Goal: Find specific page/section: Find specific page/section

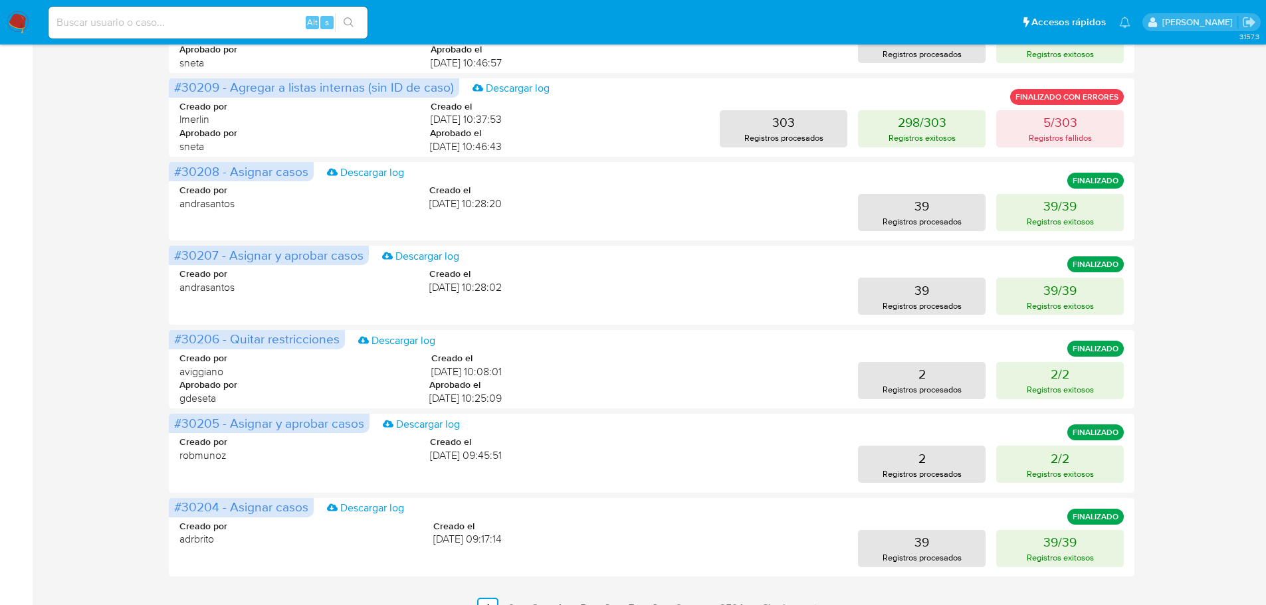
scroll to position [529, 0]
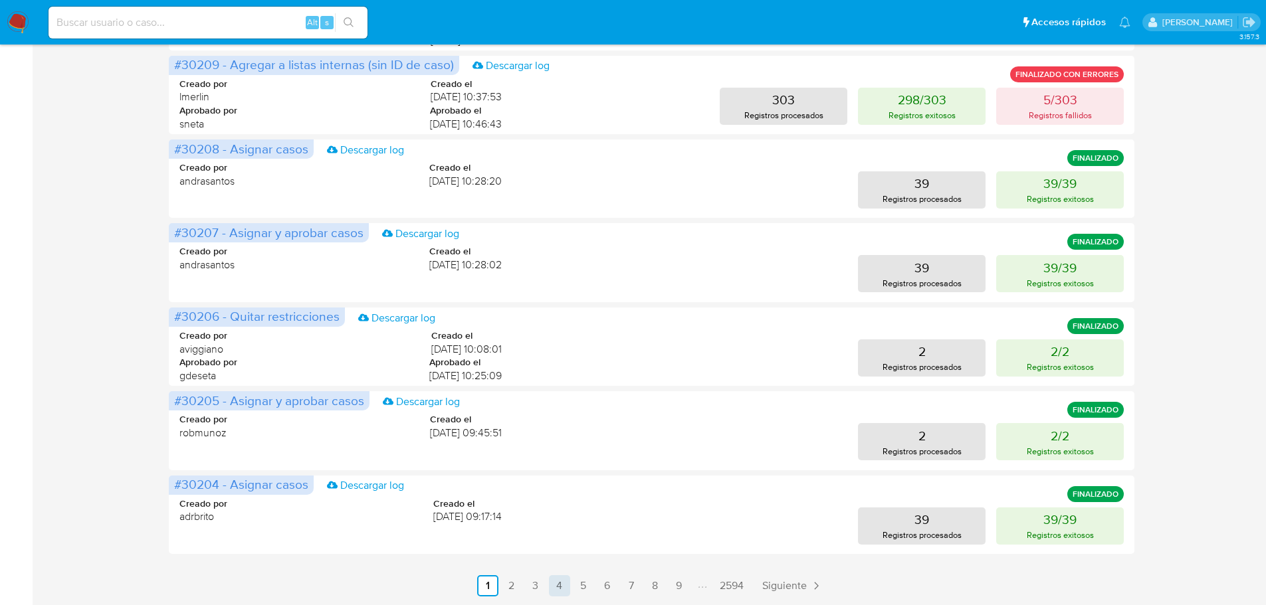
click at [567, 585] on link "4" at bounding box center [559, 586] width 21 height 21
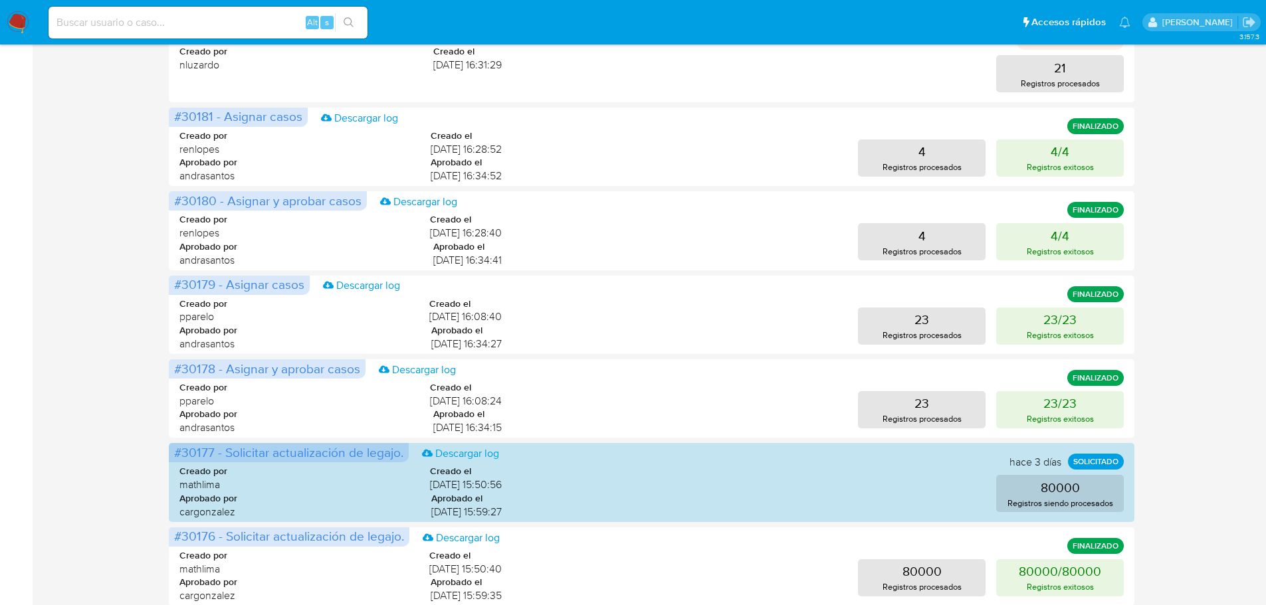
scroll to position [332, 0]
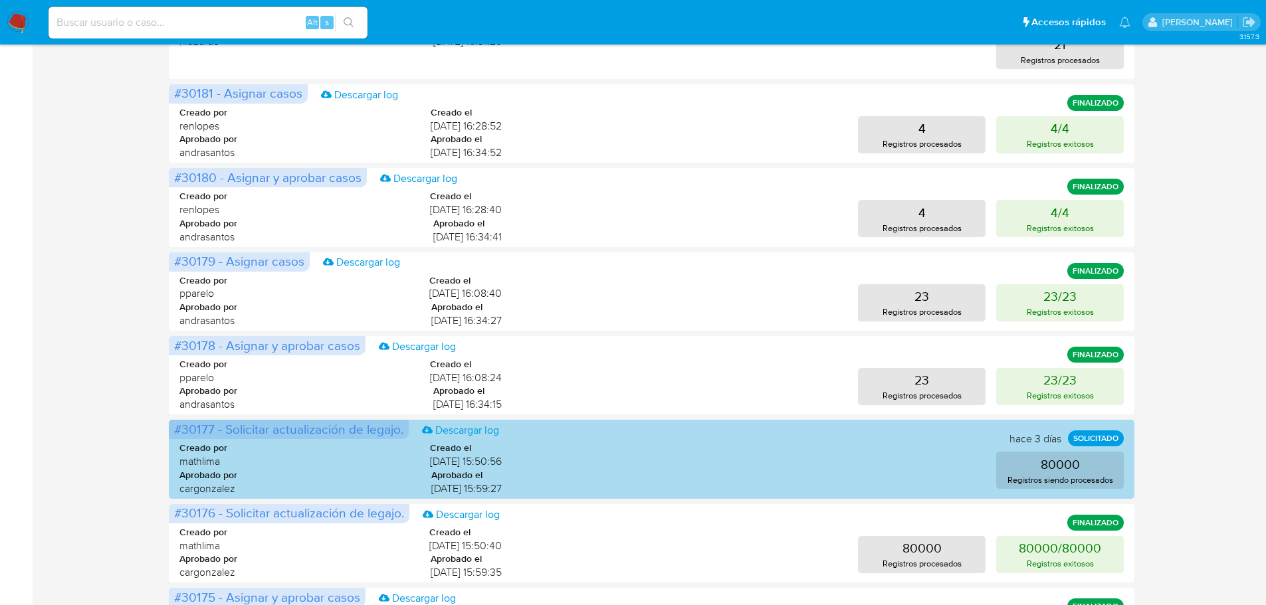
click at [197, 433] on span "#30177 - Solicitar actualización de legajo." at bounding box center [288, 429] width 229 height 19
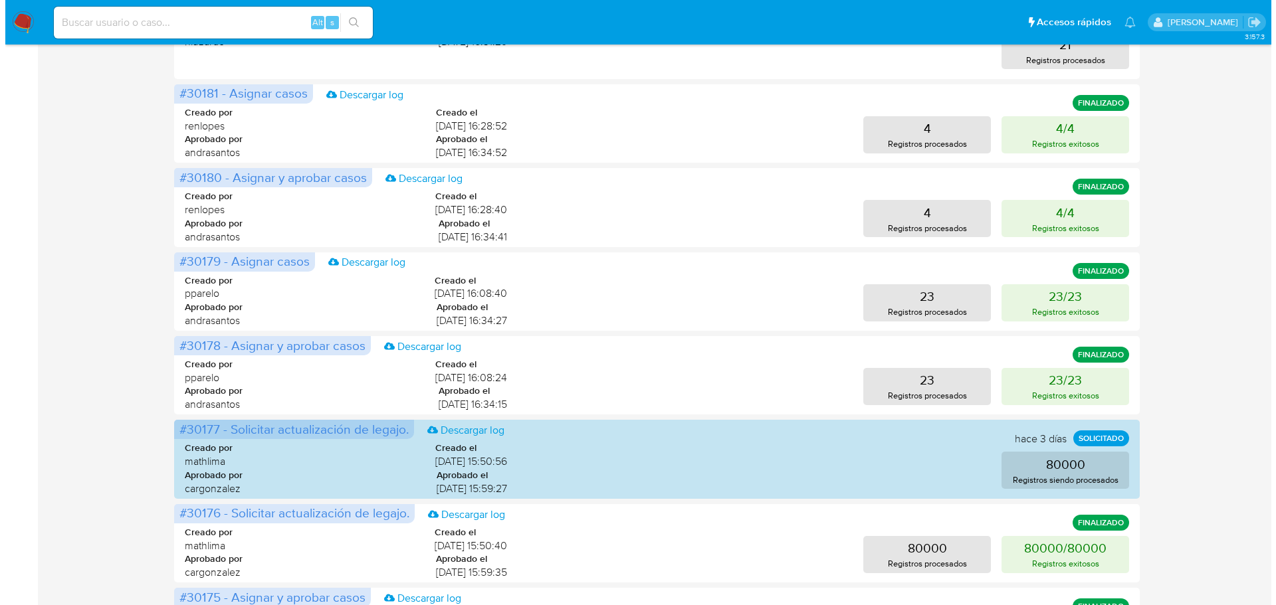
scroll to position [0, 0]
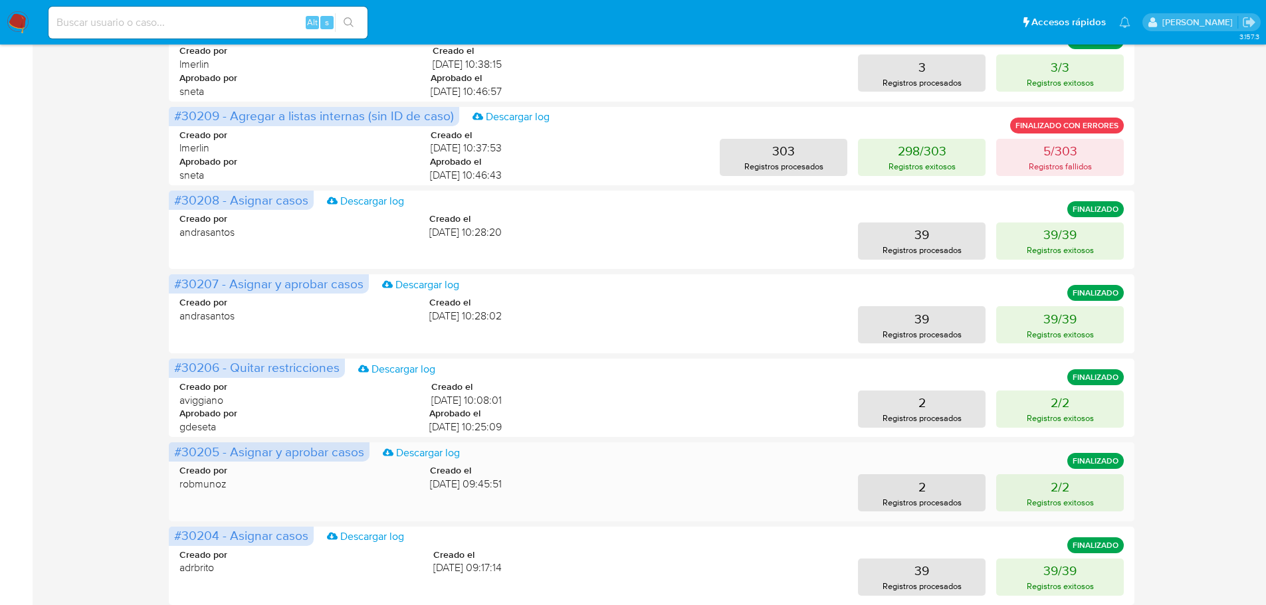
scroll to position [529, 0]
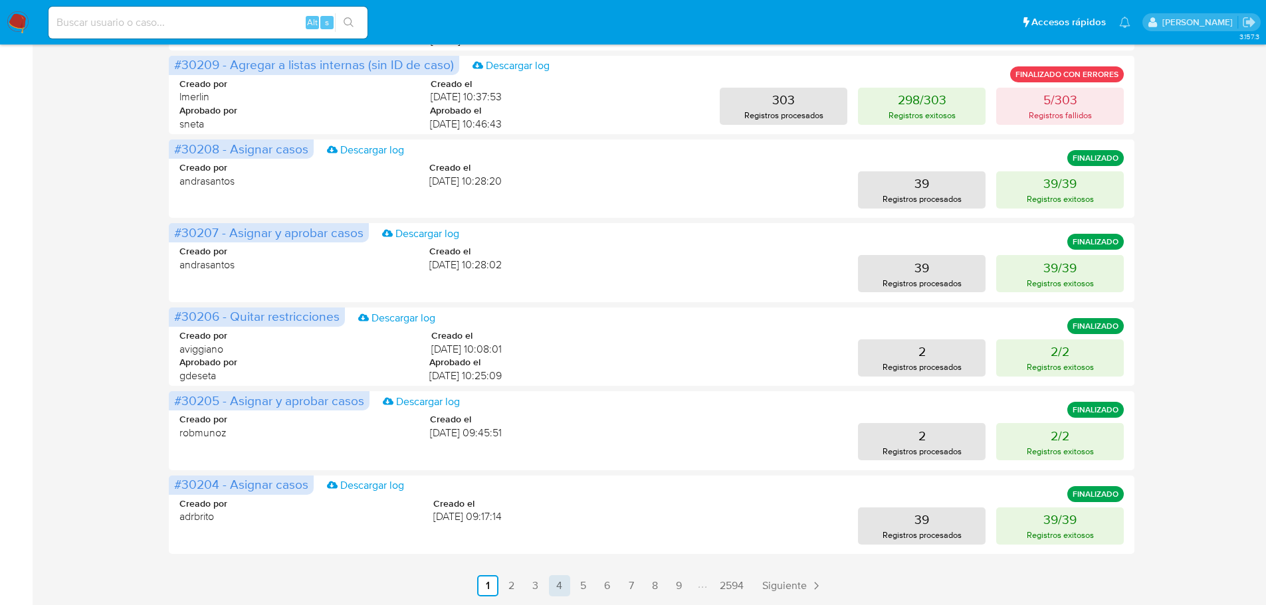
click at [568, 588] on link "4" at bounding box center [559, 586] width 21 height 21
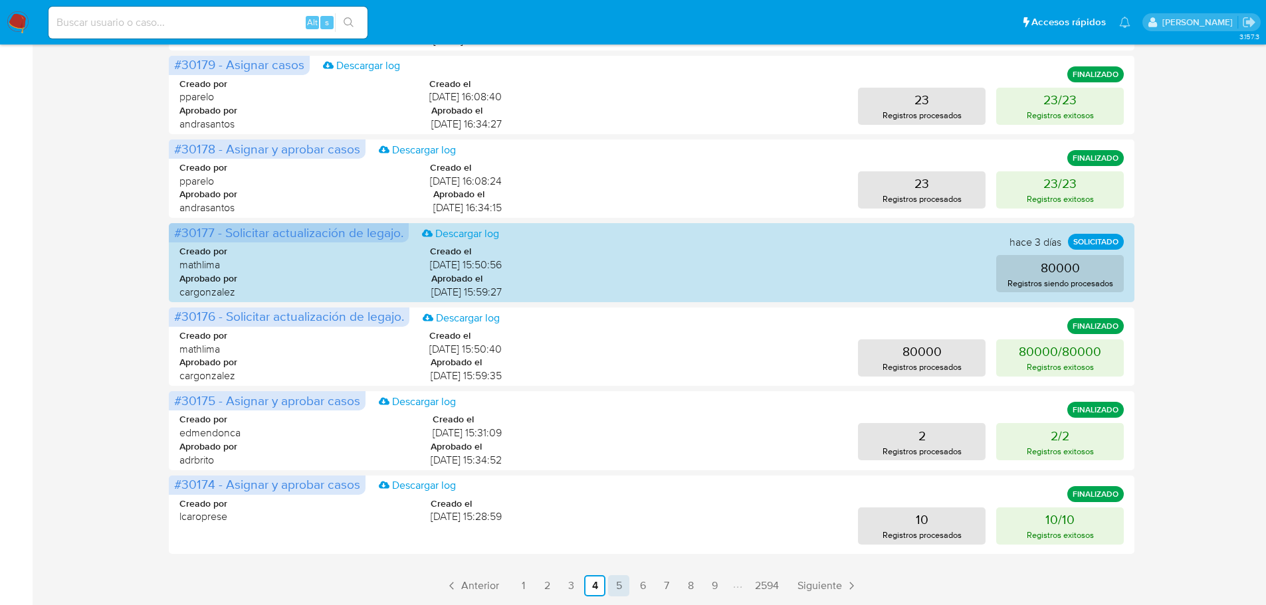
click at [613, 593] on link "5" at bounding box center [618, 586] width 21 height 21
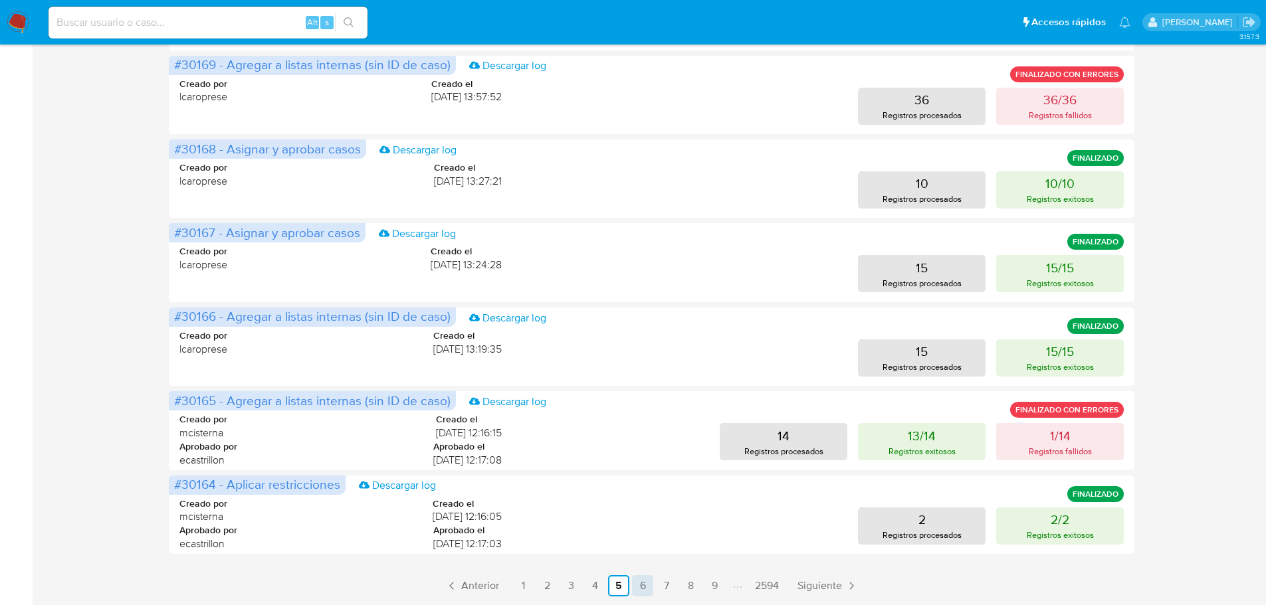
click at [639, 585] on link "6" at bounding box center [642, 586] width 21 height 21
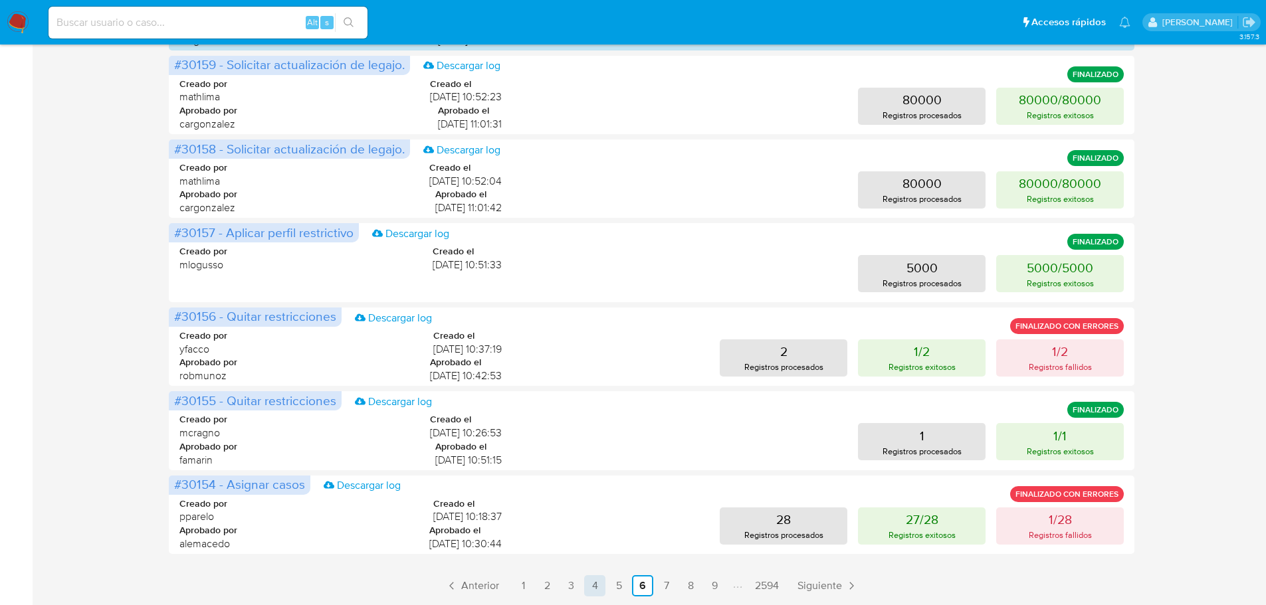
click at [592, 588] on link "4" at bounding box center [594, 586] width 21 height 21
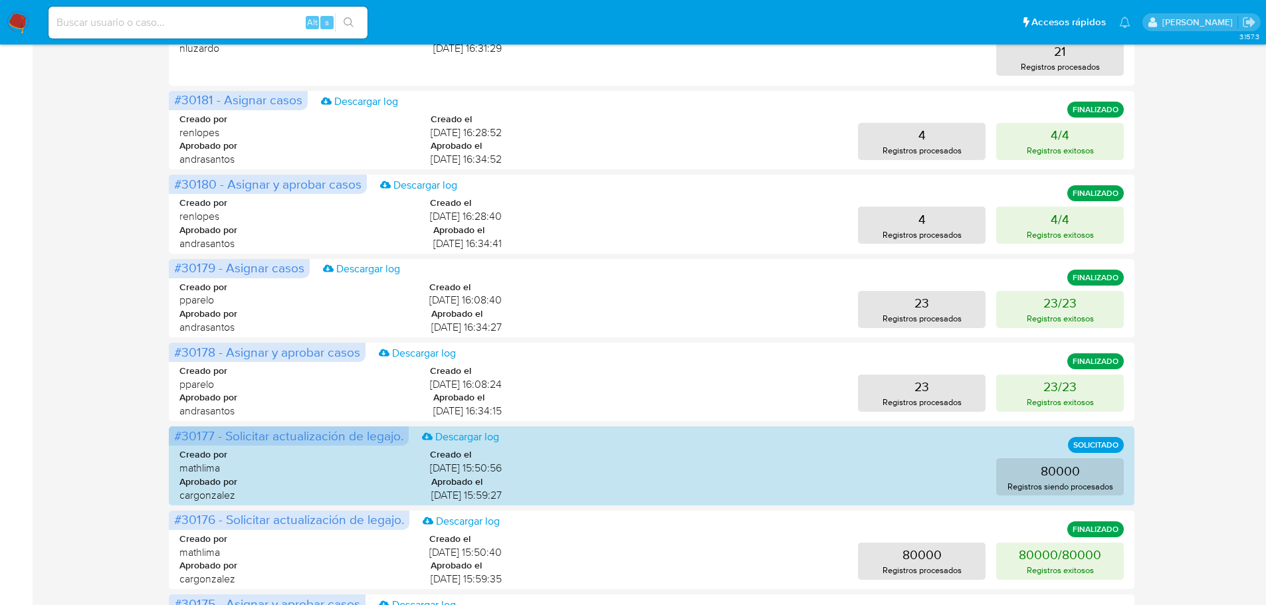
scroll to position [465, 0]
